Goal: Find specific page/section: Find specific page/section

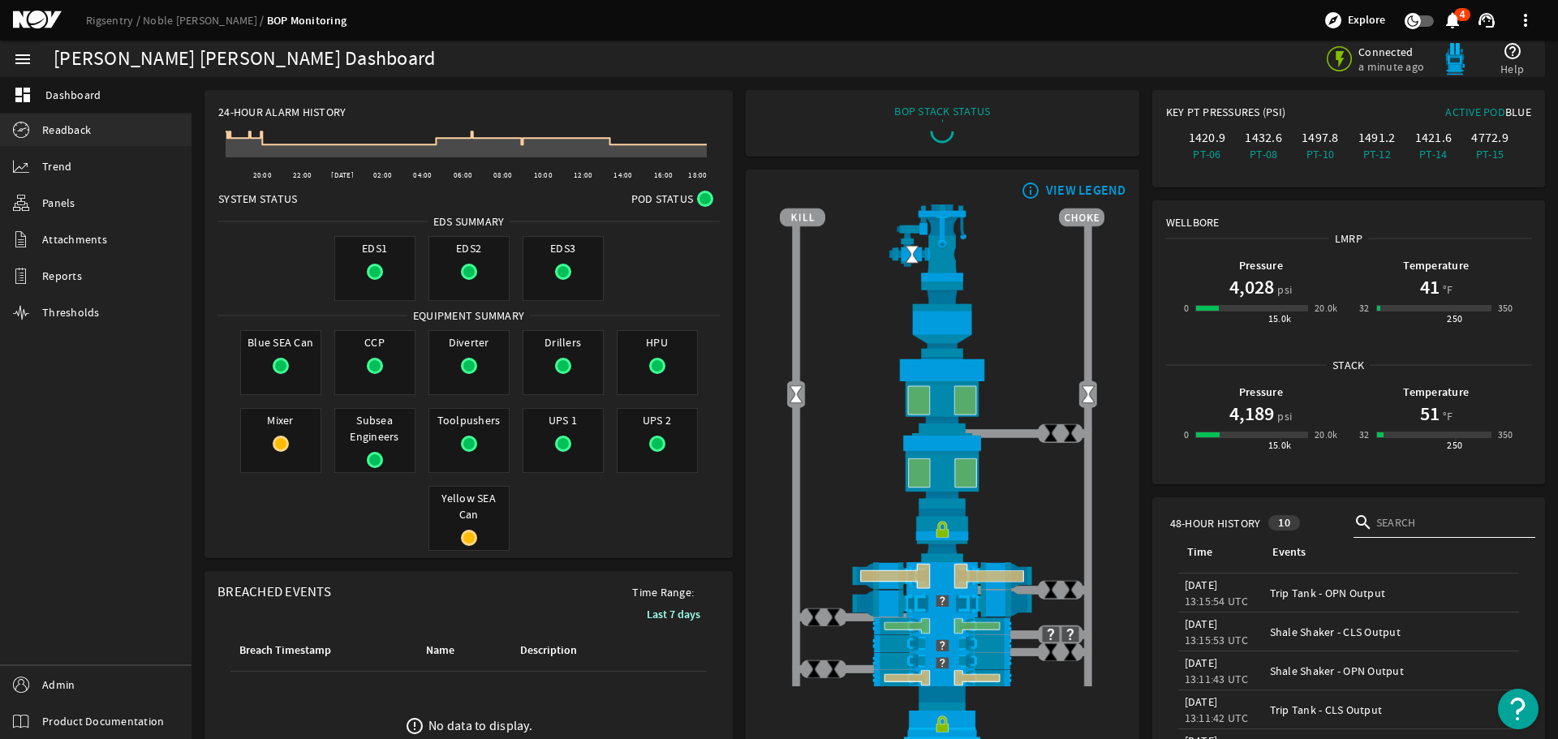
click at [71, 131] on span "Readback" at bounding box center [66, 130] width 49 height 16
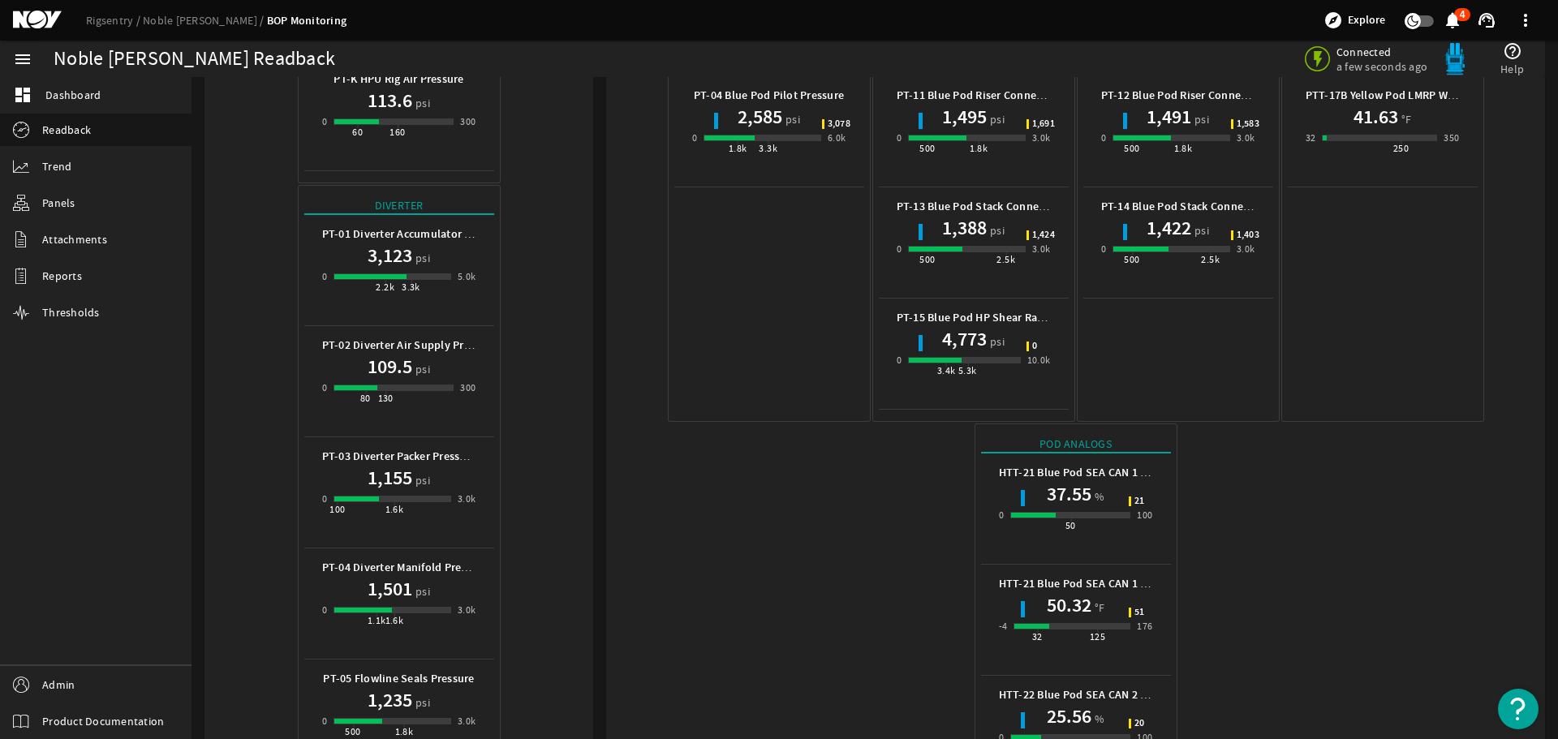
scroll to position [649, 0]
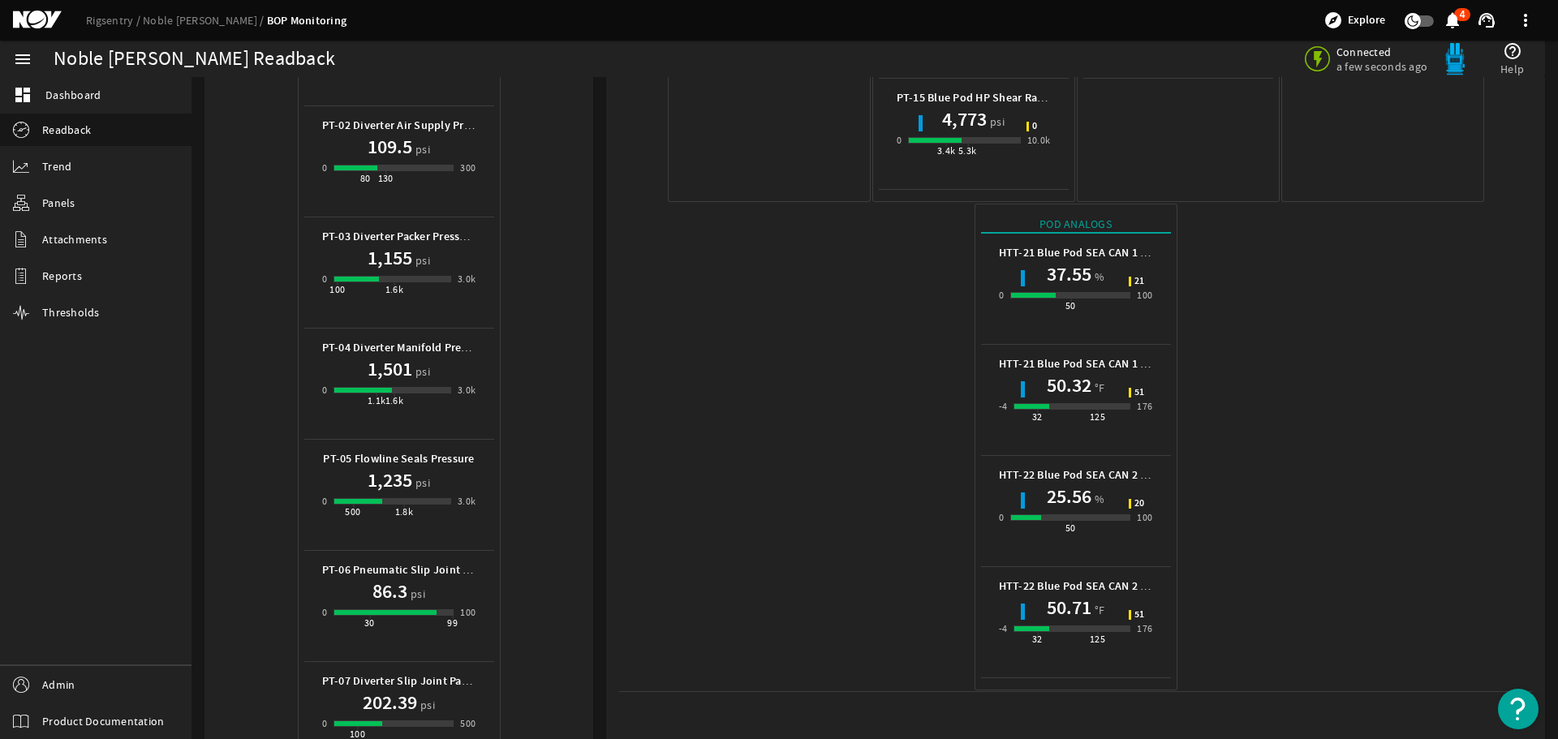
click at [41, 17] on mat-icon at bounding box center [49, 20] width 73 height 19
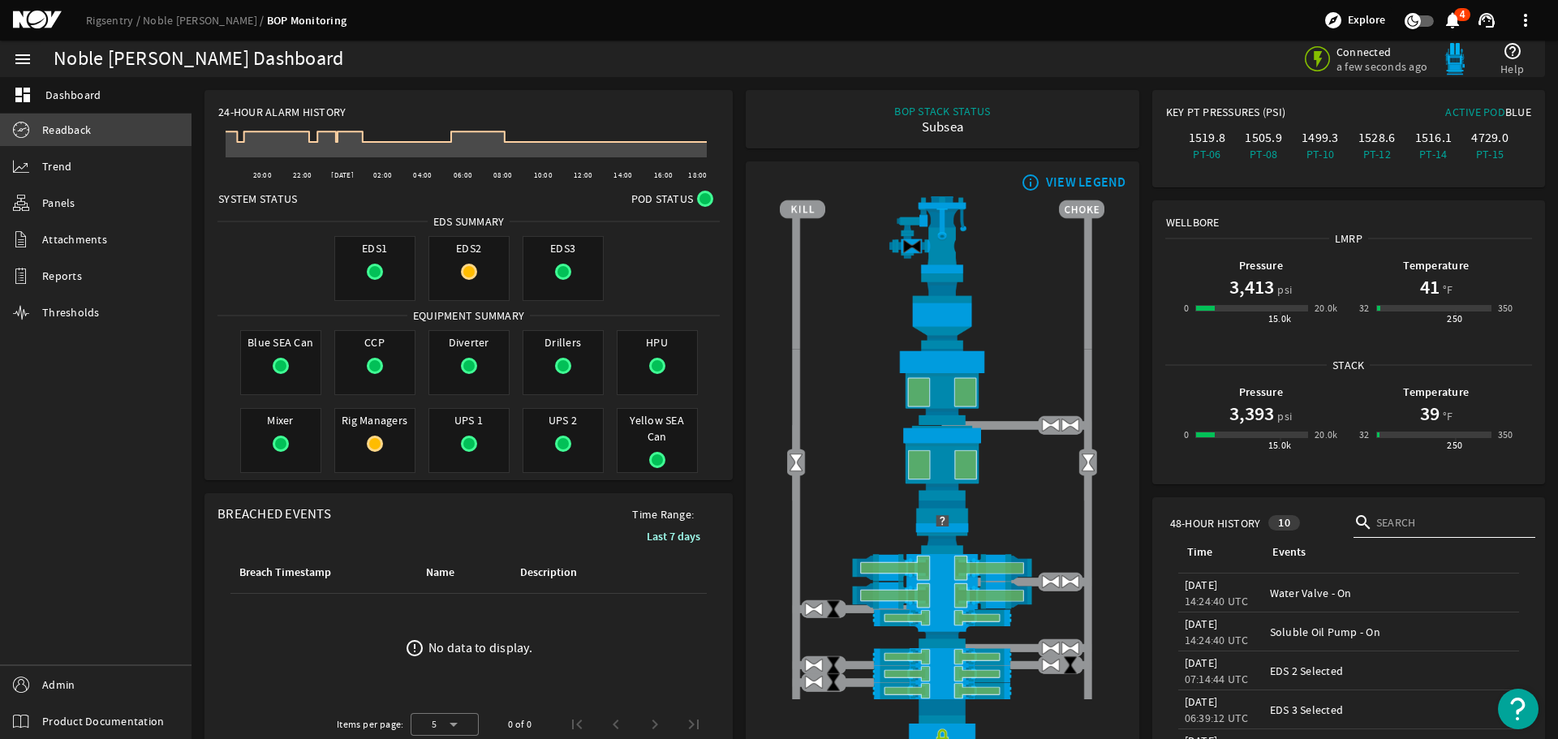
click at [79, 132] on span "Readback" at bounding box center [66, 130] width 49 height 16
